Goal: Task Accomplishment & Management: Use online tool/utility

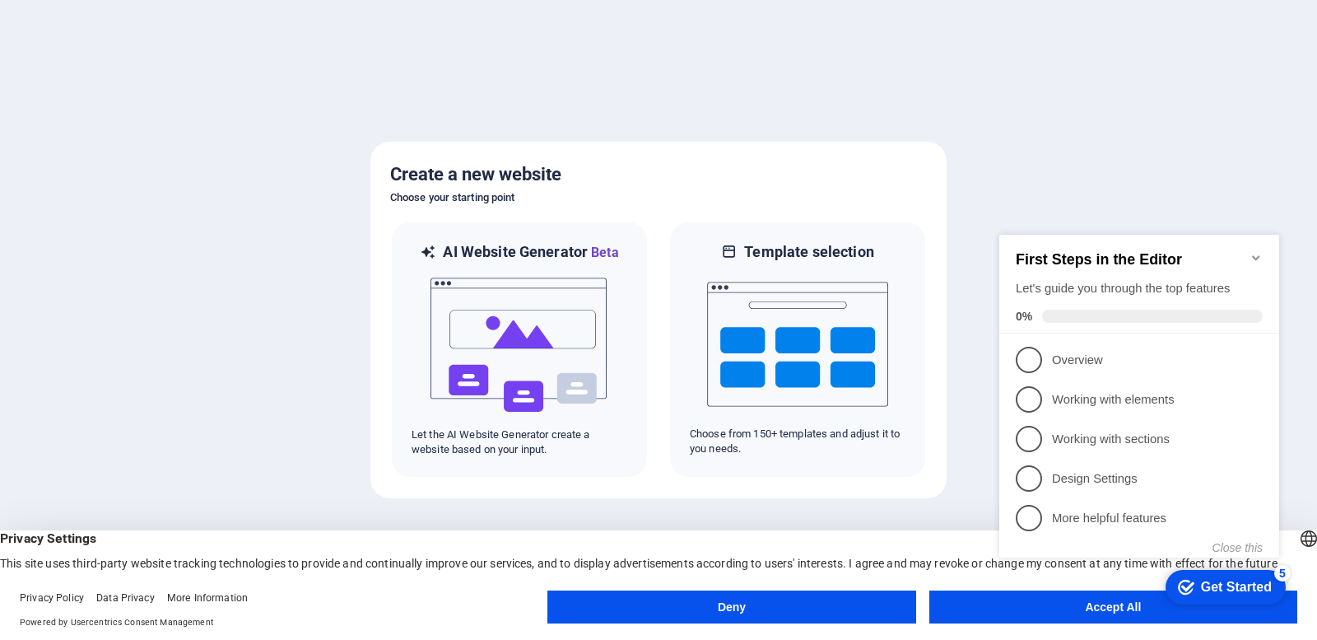
click div "checkmark Get Started 5 First Steps in the Editor Let's guide you through the t…"
click at [1014, 618] on button "Accept All" at bounding box center [1113, 606] width 368 height 33
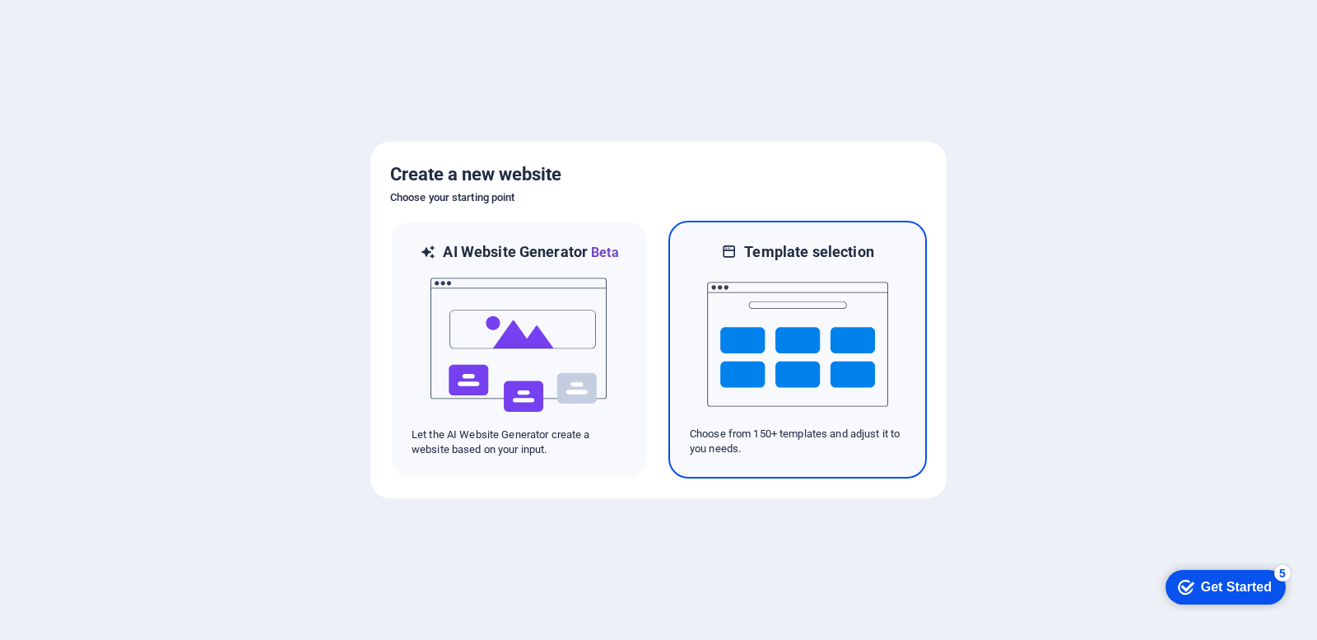
click at [696, 327] on div at bounding box center [798, 344] width 216 height 165
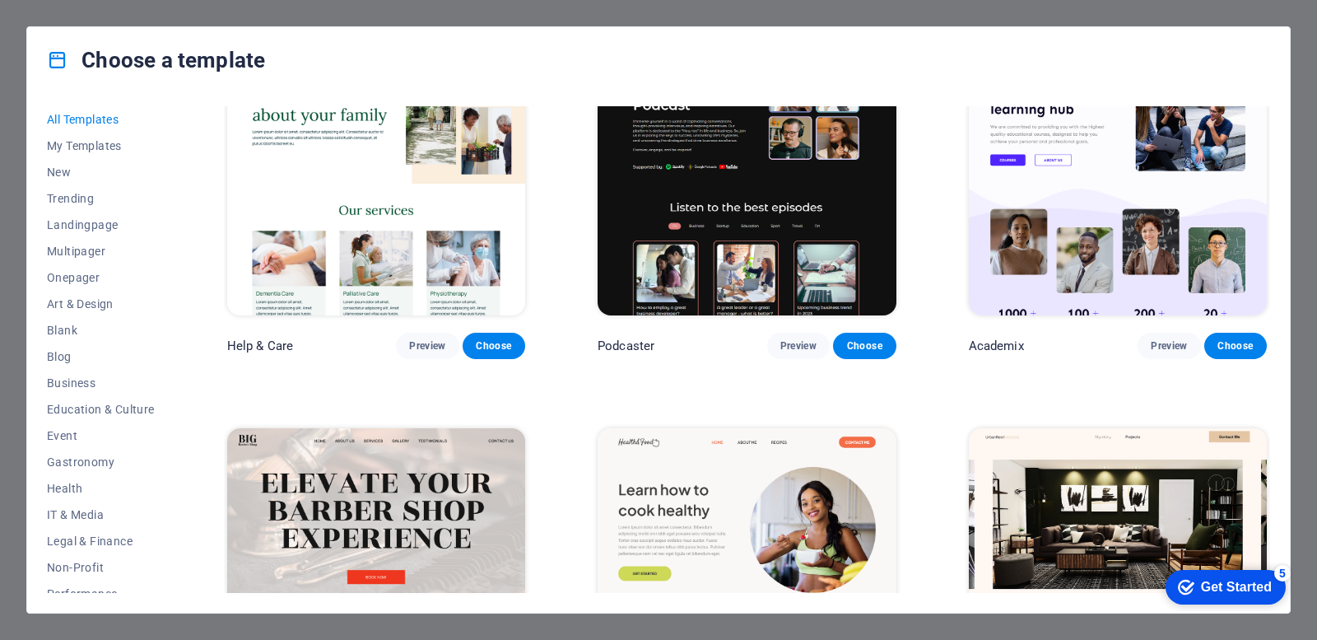
scroll to position [2305, 0]
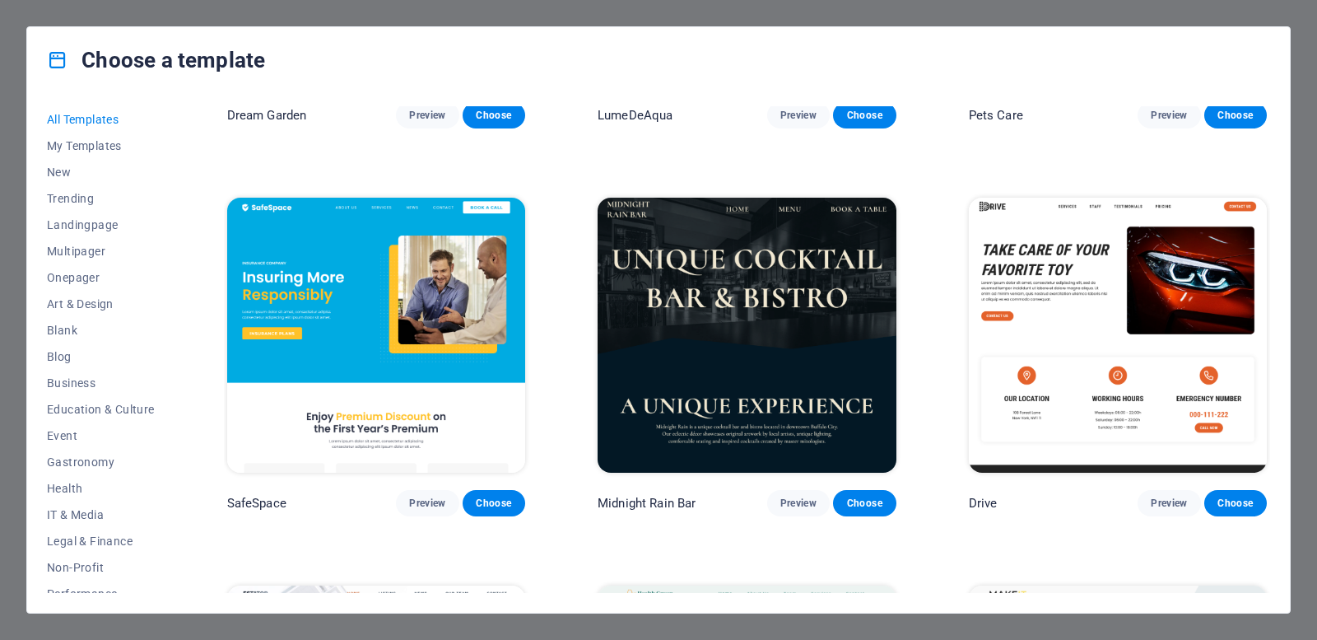
scroll to position [3622, 0]
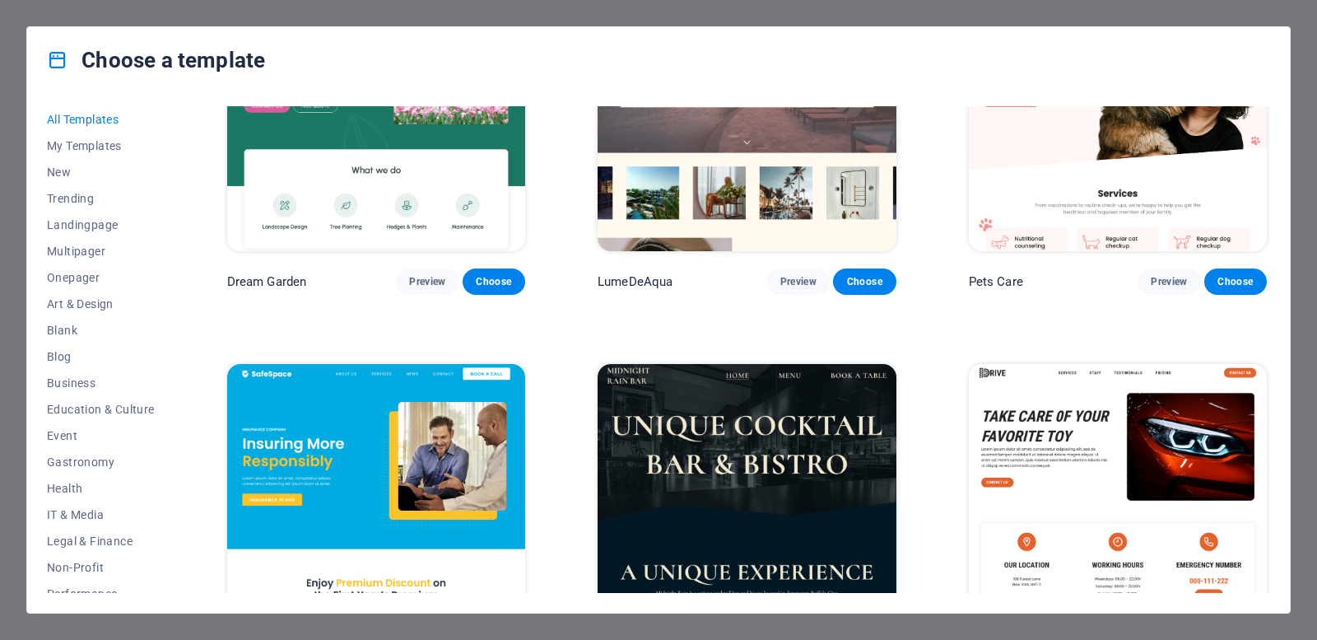
click at [681, 16] on div "Choose a template All Templates My Templates New Trending Landingpage Multipage…" at bounding box center [658, 320] width 1317 height 640
